Goal: Task Accomplishment & Management: Use online tool/utility

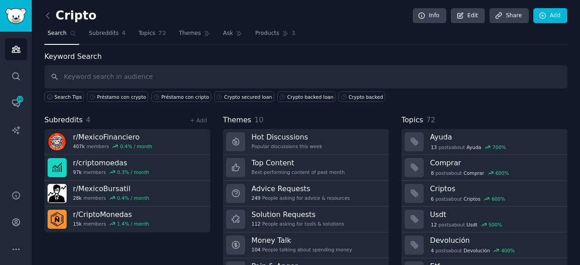
click at [179, 71] on input "text" at bounding box center [305, 76] width 523 height 23
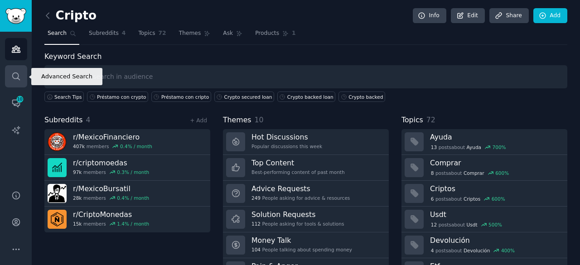
click at [15, 71] on link "Search" at bounding box center [16, 76] width 22 height 22
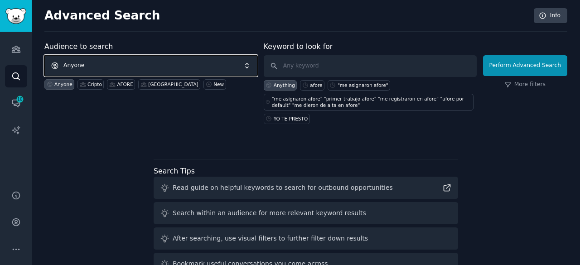
click at [149, 69] on span "Anyone" at bounding box center [150, 65] width 213 height 21
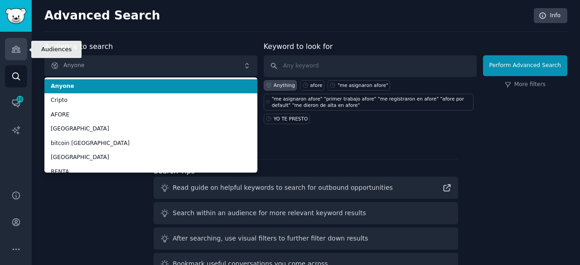
click at [25, 54] on link "Audiences" at bounding box center [16, 49] width 22 height 22
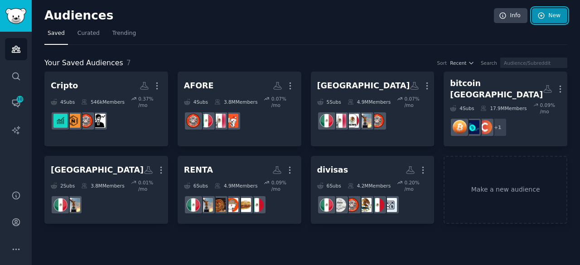
click at [546, 11] on link "New" at bounding box center [549, 15] width 35 height 15
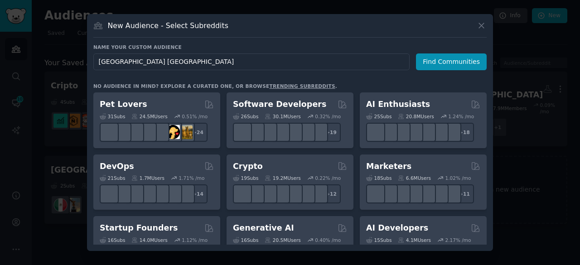
type input "[GEOGRAPHIC_DATA] [GEOGRAPHIC_DATA]"
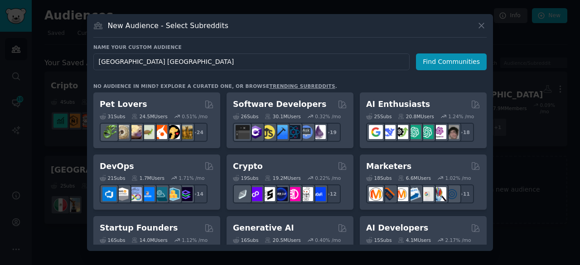
click button "Find Communities" at bounding box center [451, 61] width 71 height 17
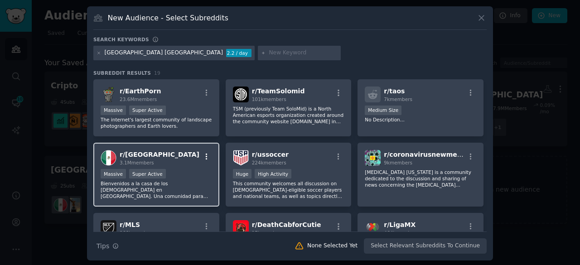
click at [205, 155] on icon "button" at bounding box center [206, 157] width 8 height 8
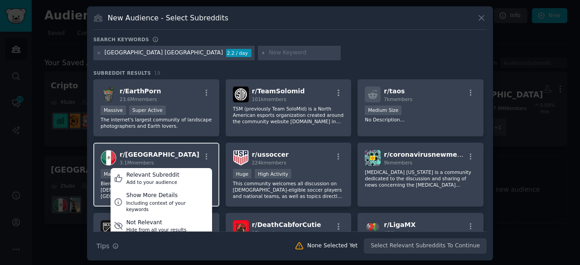
click at [183, 156] on div "r/ [GEOGRAPHIC_DATA] 3.1M members Relevant Subreddit Add to your audience Show …" at bounding box center [156, 158] width 111 height 16
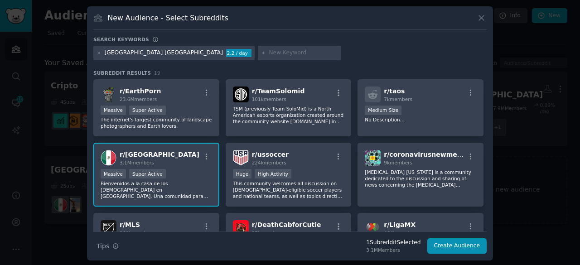
click at [269, 49] on input "text" at bounding box center [303, 53] width 69 height 8
click at [96, 53] on icon at bounding box center [98, 53] width 5 height 5
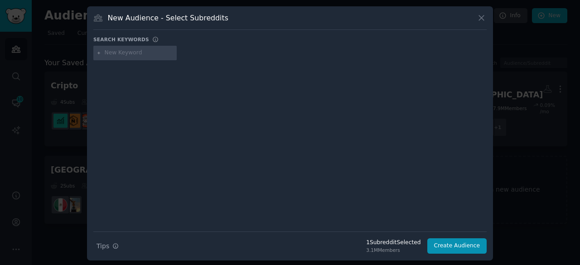
click at [130, 53] on input "text" at bounding box center [139, 53] width 69 height 8
type input "paisanos"
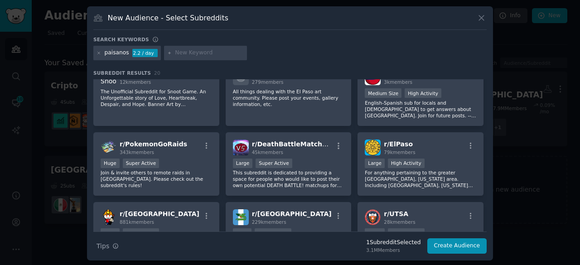
scroll to position [272, 0]
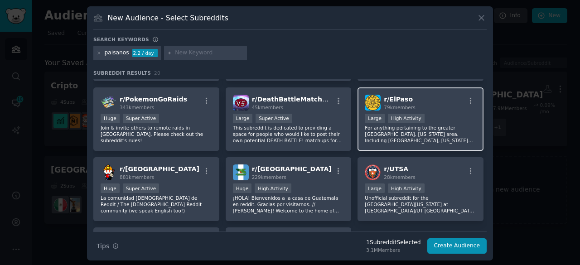
click at [451, 139] on p "For anything pertaining to the greater [GEOGRAPHIC_DATA], [US_STATE] area. Incl…" at bounding box center [420, 134] width 111 height 19
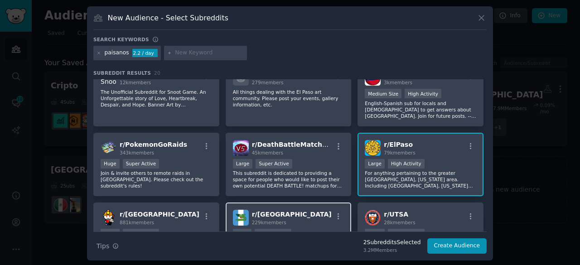
scroll to position [181, 0]
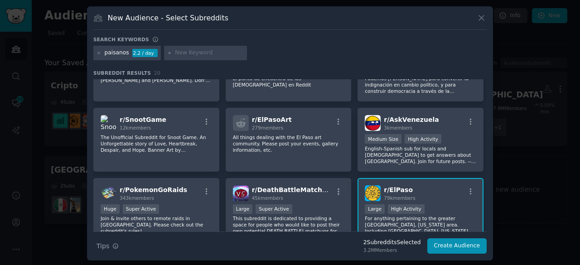
click at [93, 53] on div "paisanos 2.2 / day" at bounding box center [126, 53] width 67 height 14
click at [96, 53] on icon at bounding box center [98, 53] width 5 height 5
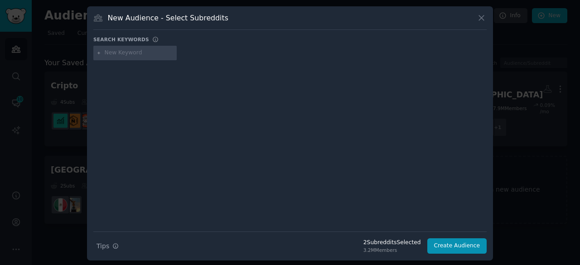
click at [111, 53] on input "text" at bounding box center [139, 53] width 69 height 8
type input "frontera"
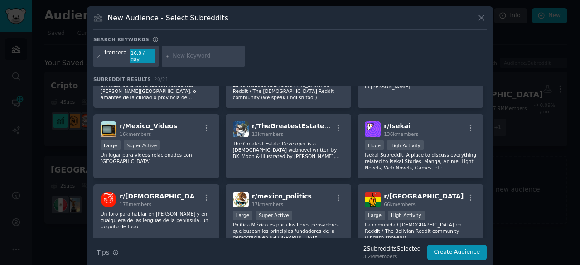
scroll to position [226, 0]
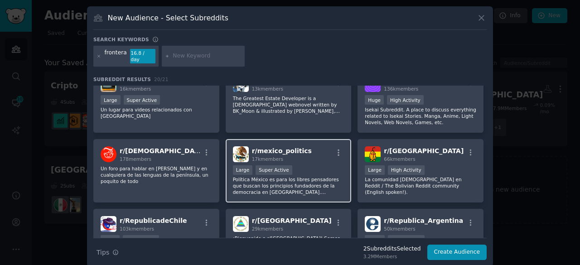
click at [297, 157] on div "r/ mexico_politics 17k members Large Super Active Política México es para los l…" at bounding box center [289, 171] width 126 height 64
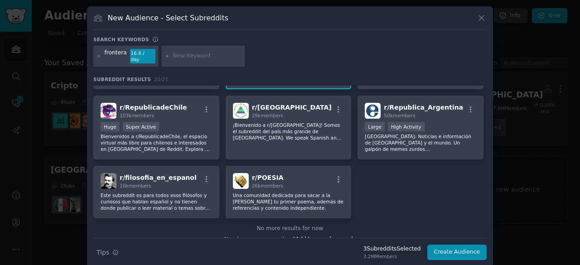
scroll to position [352, 0]
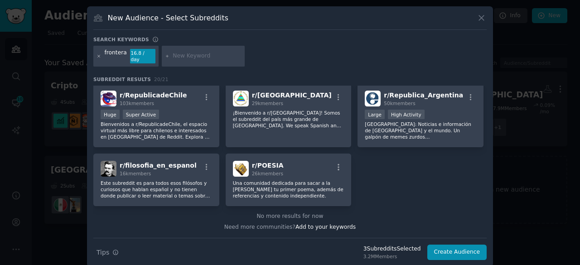
click at [99, 54] on icon at bounding box center [98, 56] width 5 height 5
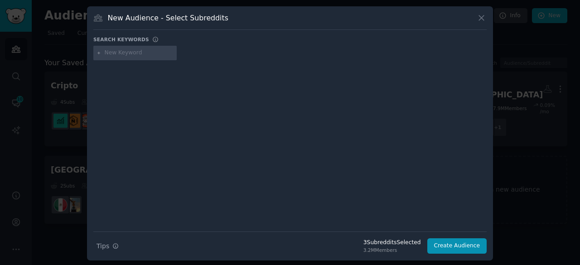
click at [121, 50] on input "text" at bounding box center [139, 53] width 69 height 8
type input "b"
type input "usmex"
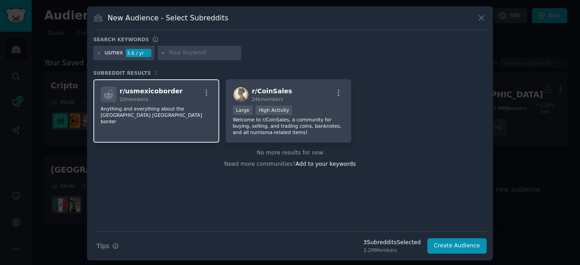
click at [151, 120] on div "r/ usmexicoborder 20 members Anything and everything about the [GEOGRAPHIC_DATA…" at bounding box center [156, 111] width 126 height 64
click at [95, 50] on div "usmex 3.6 / yr" at bounding box center [123, 53] width 61 height 14
click at [98, 52] on icon at bounding box center [99, 53] width 2 height 2
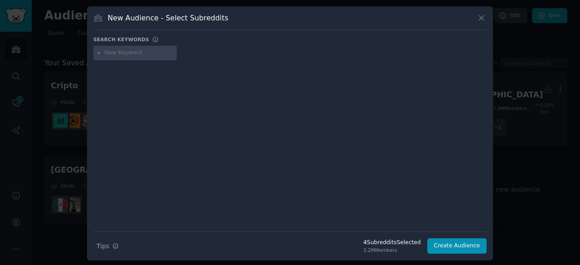
click at [119, 54] on input "text" at bounding box center [139, 53] width 69 height 8
type input "p"
type input "mexicoamericanos"
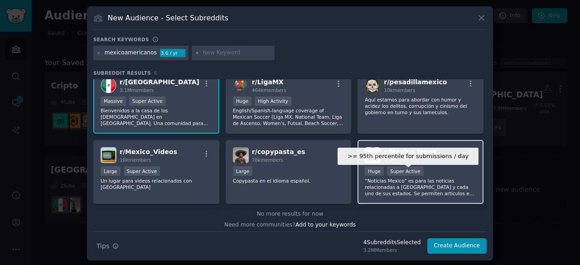
scroll to position [13, 0]
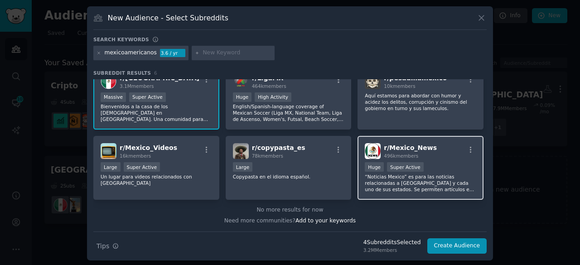
click at [449, 166] on div ">= 95th percentile for submissions / day Huge Super Active" at bounding box center [420, 167] width 111 height 11
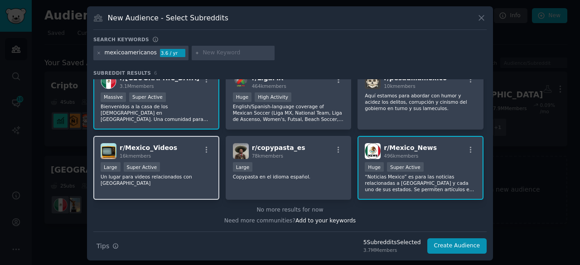
scroll to position [1, 0]
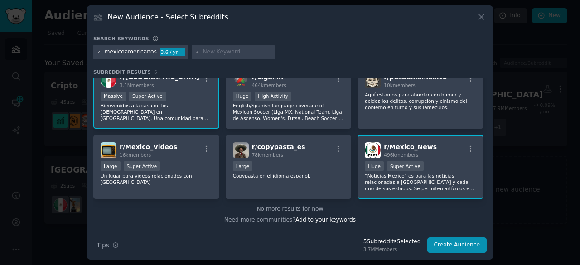
click at [97, 50] on icon at bounding box center [98, 52] width 5 height 5
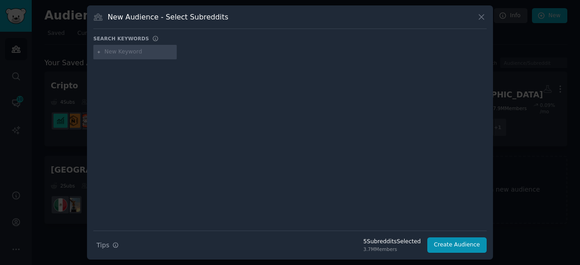
click at [120, 53] on input "text" at bounding box center [139, 52] width 69 height 8
type input "chicanos"
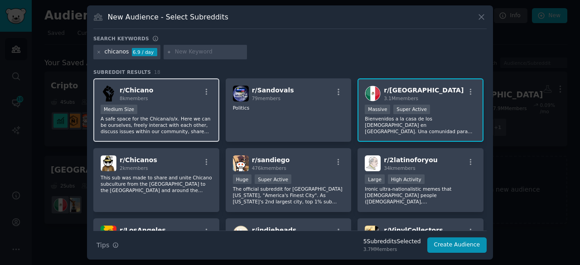
click at [200, 118] on p "A safe space for the Chicana/o/x. Here we can be ourselves, freely interact wit…" at bounding box center [156, 124] width 111 height 19
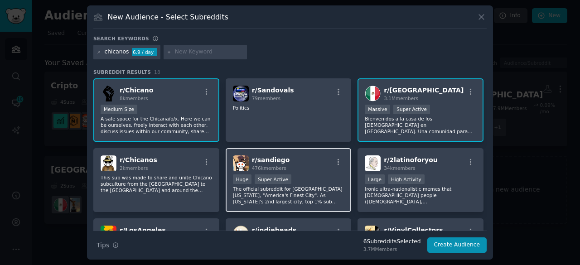
scroll to position [45, 0]
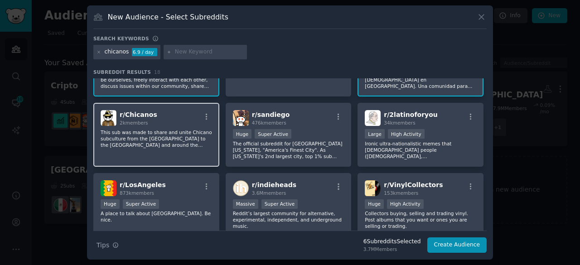
click at [188, 158] on div "r/ [DEMOGRAPHIC_DATA] 2k members This sub was made to share and unite Chicano s…" at bounding box center [156, 135] width 126 height 64
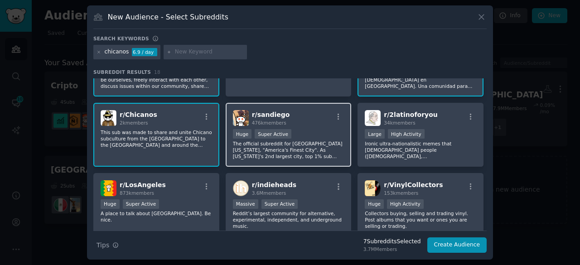
click at [324, 142] on p "The official subreddit for [GEOGRAPHIC_DATA] [US_STATE], "America's Finest City…" at bounding box center [288, 149] width 111 height 19
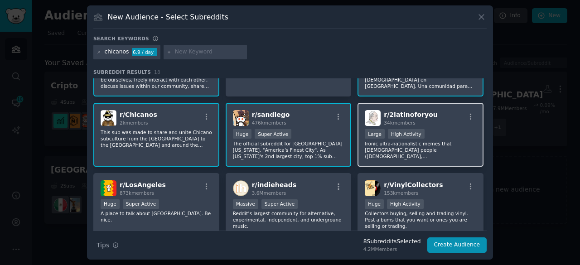
click at [407, 142] on p "Ironic ultra-nationalistic memes that [DEMOGRAPHIC_DATA] people ([DEMOGRAPHIC_D…" at bounding box center [420, 149] width 111 height 19
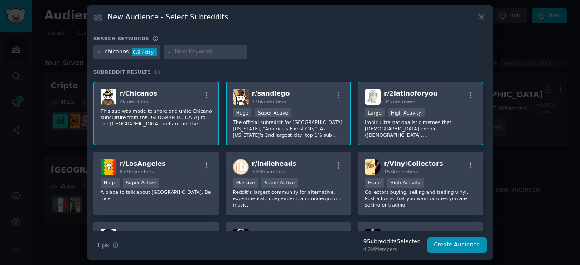
scroll to position [0, 0]
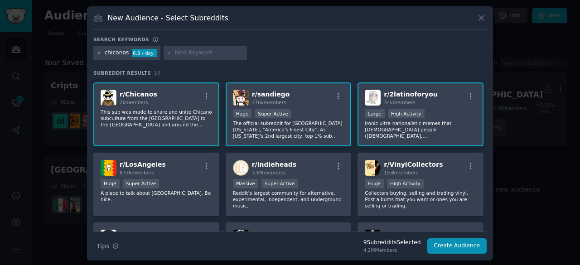
click at [99, 54] on icon at bounding box center [98, 53] width 5 height 5
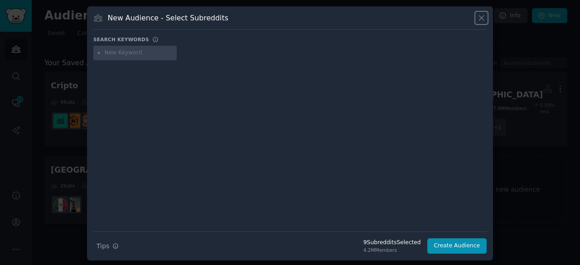
click at [484, 19] on icon at bounding box center [481, 18] width 10 height 10
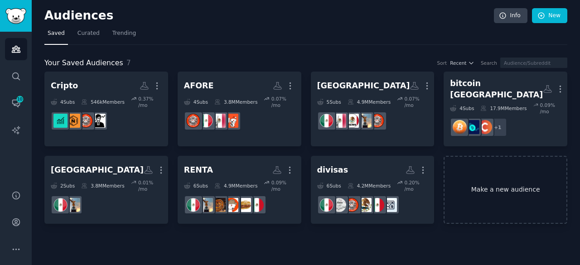
click at [481, 173] on link "Make a new audience" at bounding box center [505, 190] width 124 height 68
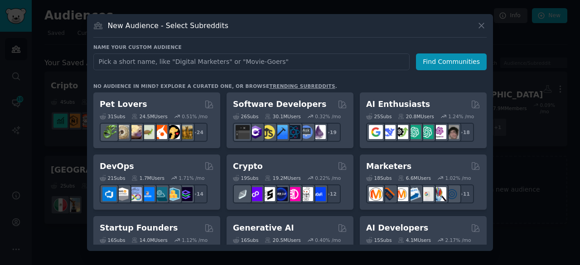
click at [207, 65] on input "text" at bounding box center [251, 61] width 316 height 17
type input "m"
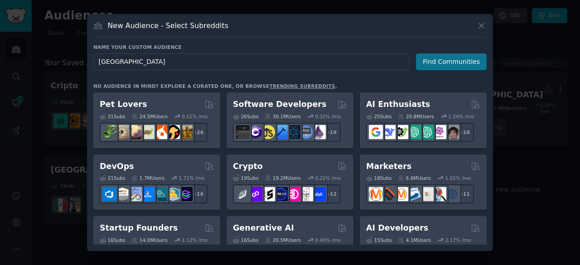
type input "[GEOGRAPHIC_DATA]"
click at [448, 58] on button "Find Communities" at bounding box center [451, 61] width 71 height 17
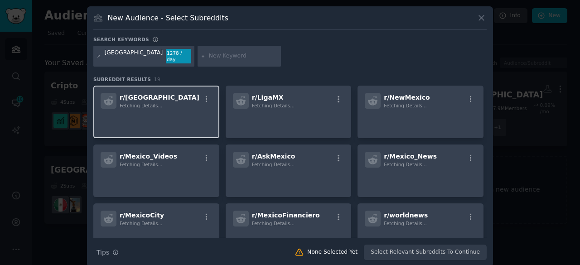
click at [179, 119] on p at bounding box center [156, 121] width 111 height 19
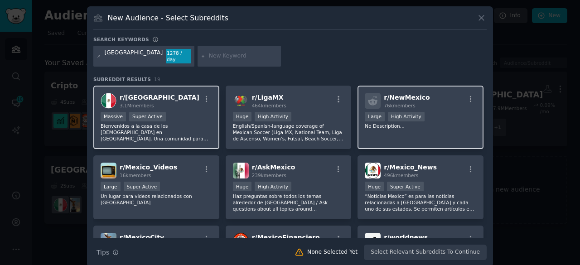
click at [403, 123] on p "No Description..." at bounding box center [420, 126] width 111 height 6
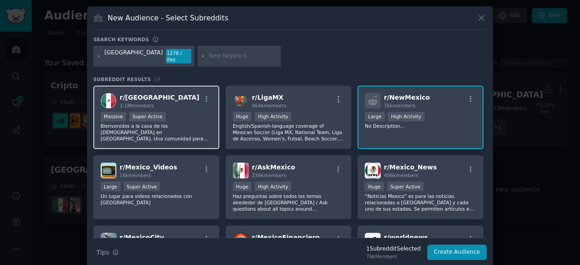
click at [155, 126] on p "Bienvenidos a la casa de los [DEMOGRAPHIC_DATA] en [GEOGRAPHIC_DATA]. Una comun…" at bounding box center [156, 132] width 111 height 19
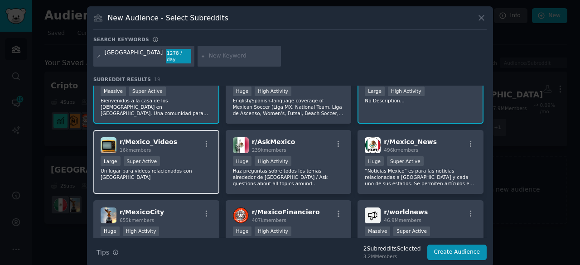
scroll to position [45, 0]
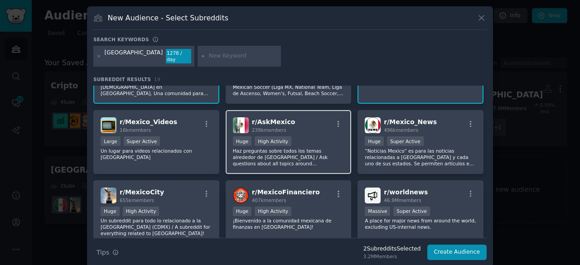
click at [320, 137] on div ">= 80th percentile for submissions / day Huge High Activity" at bounding box center [288, 141] width 111 height 11
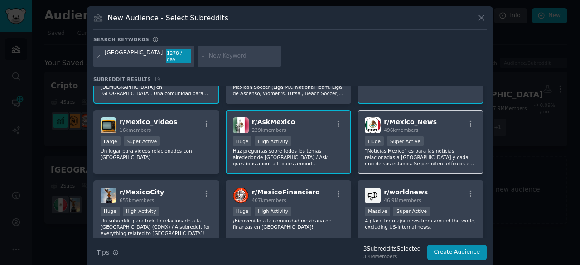
click at [439, 127] on div "r/ Mexico_News 496k members >= 95th percentile for submissions / day Huge Super…" at bounding box center [420, 142] width 126 height 64
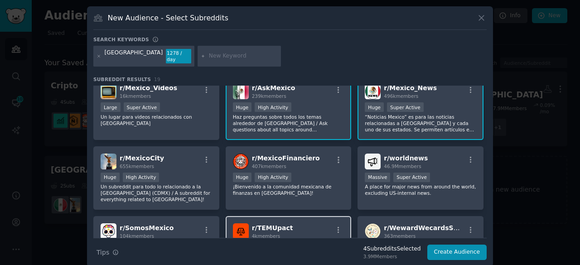
scroll to position [91, 0]
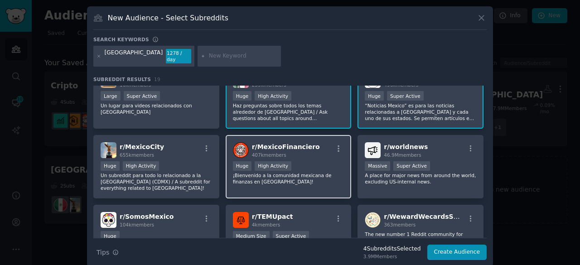
click at [310, 163] on div "Huge High Activity" at bounding box center [288, 166] width 111 height 11
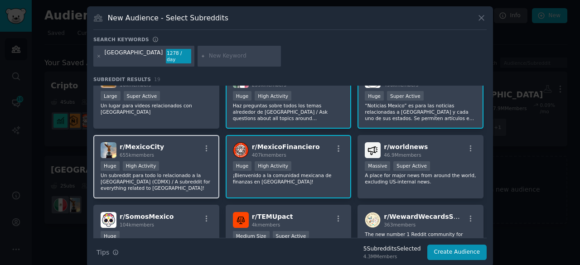
click at [172, 172] on p "Un subreddit para todo lo relacionado a la [GEOGRAPHIC_DATA] (CDMX) / A subredd…" at bounding box center [156, 181] width 111 height 19
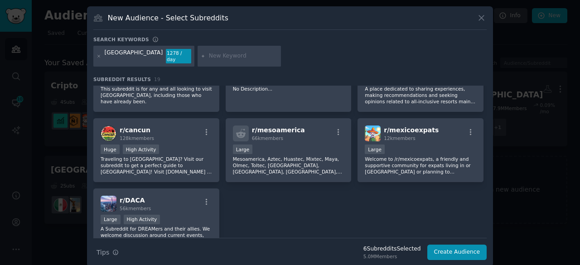
scroll to position [272, 0]
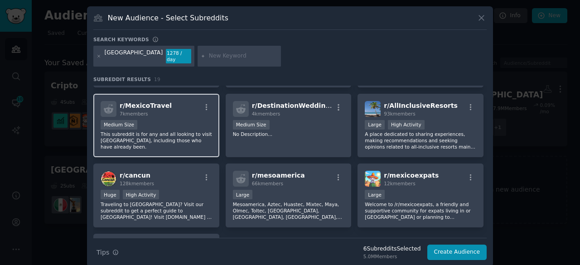
click at [135, 134] on p "This subreddit is for any and all looking to visit [GEOGRAPHIC_DATA], including…" at bounding box center [156, 140] width 111 height 19
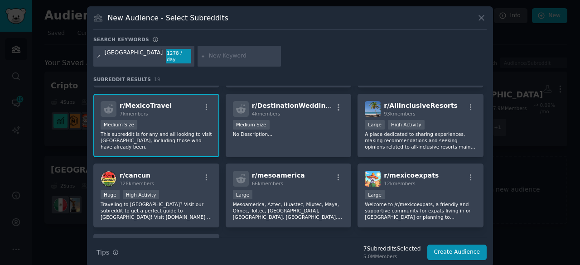
click at [100, 54] on icon at bounding box center [98, 56] width 5 height 5
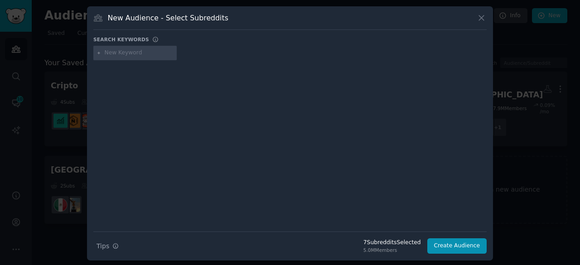
click at [115, 54] on input "text" at bounding box center [139, 53] width 69 height 8
type input "chicano"
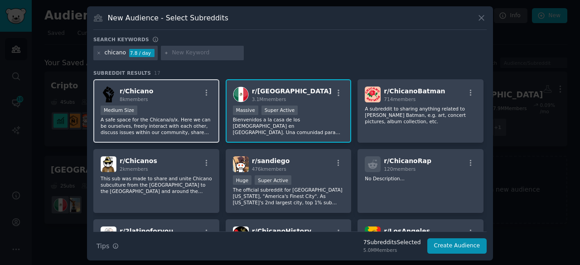
click at [166, 115] on div "Medium Size" at bounding box center [156, 111] width 111 height 11
